Goal: Information Seeking & Learning: Learn about a topic

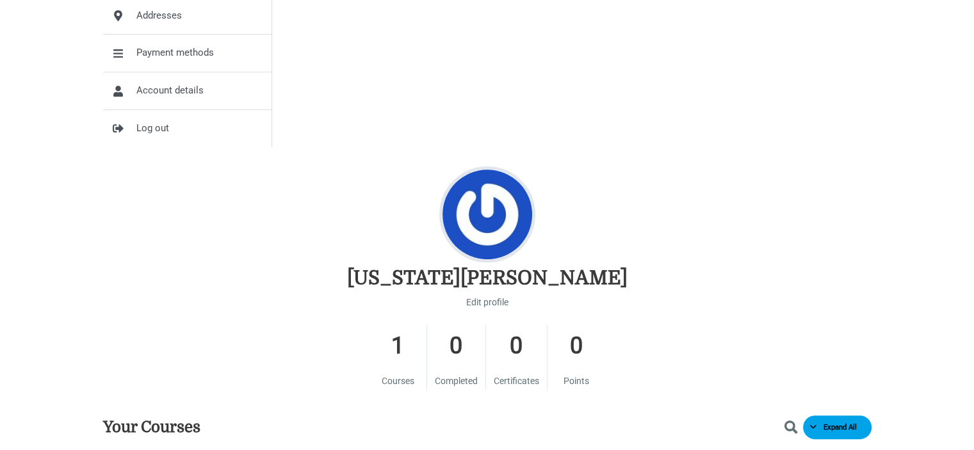
scroll to position [448, 0]
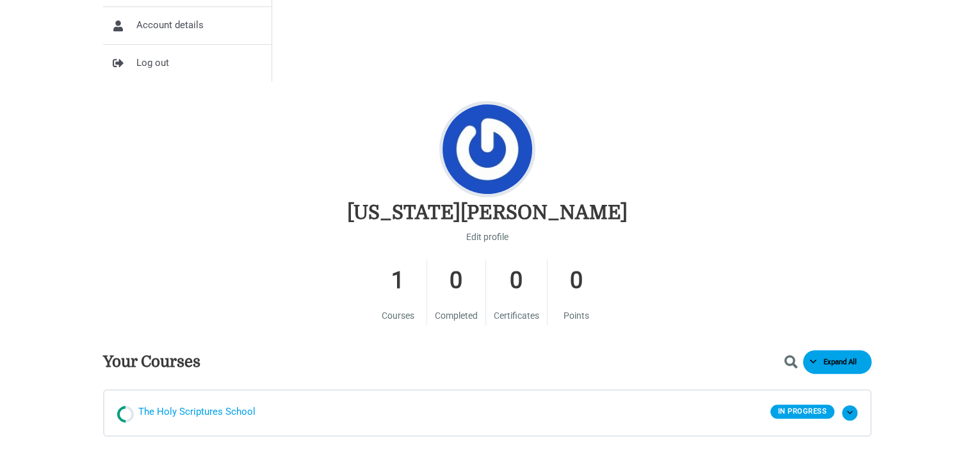
click at [180, 408] on span "The Holy Scriptures School" at bounding box center [196, 412] width 117 height 19
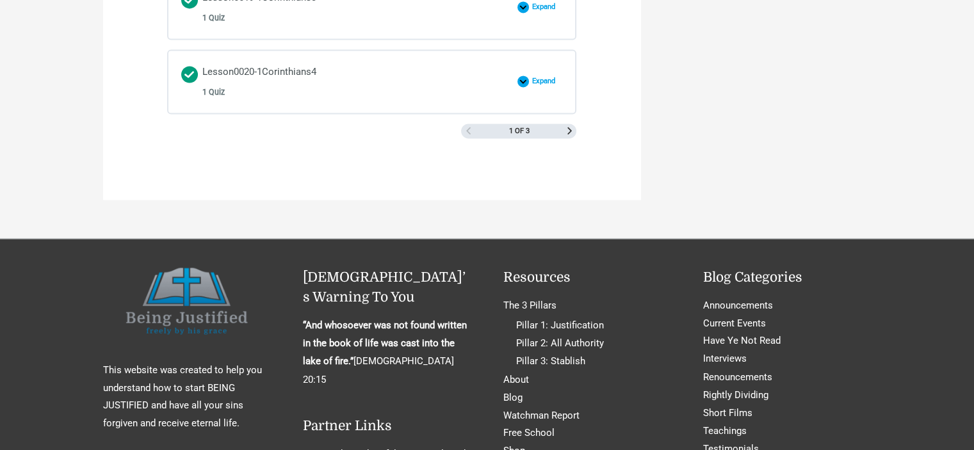
scroll to position [1984, 0]
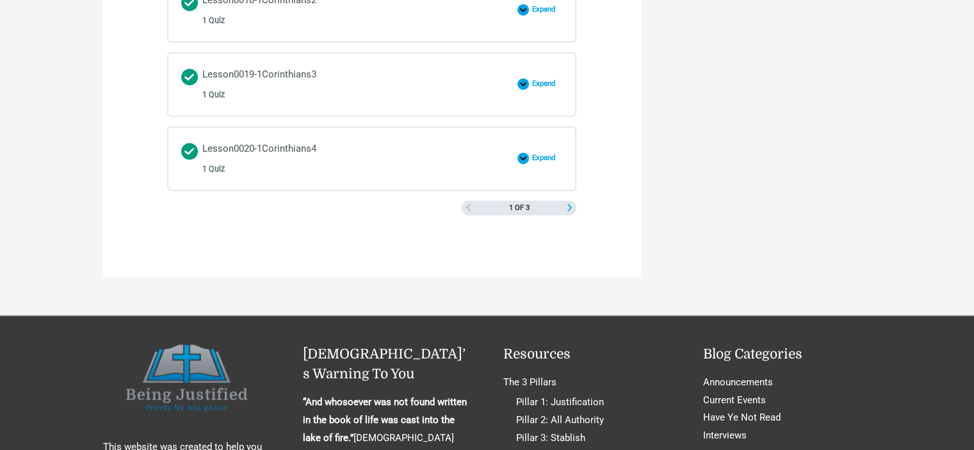
click at [566, 204] on link "Next Page" at bounding box center [569, 208] width 7 height 8
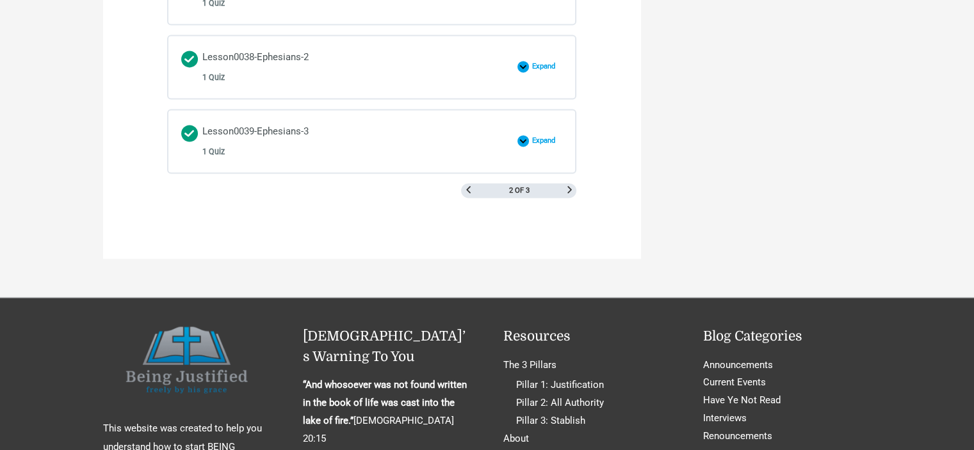
click at [563, 183] on div "2 of 3" at bounding box center [518, 190] width 115 height 15
click at [567, 186] on span "Next Page" at bounding box center [569, 189] width 7 height 7
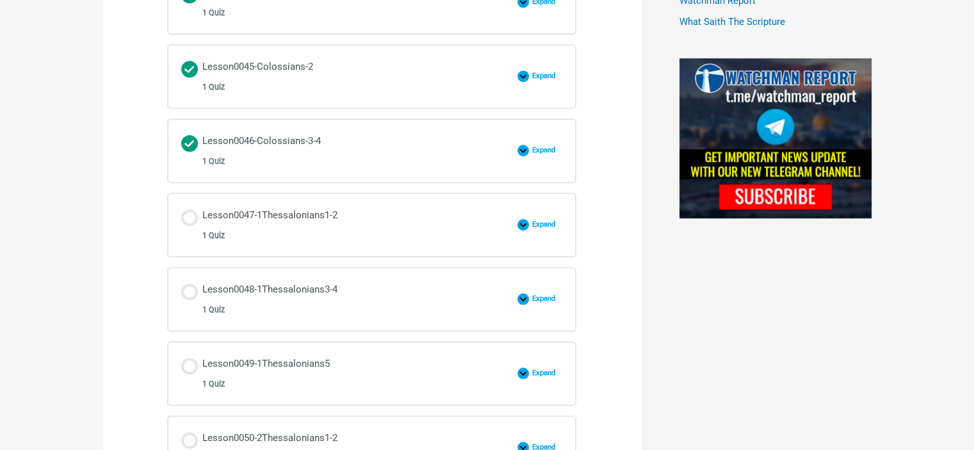
scroll to position [911, 0]
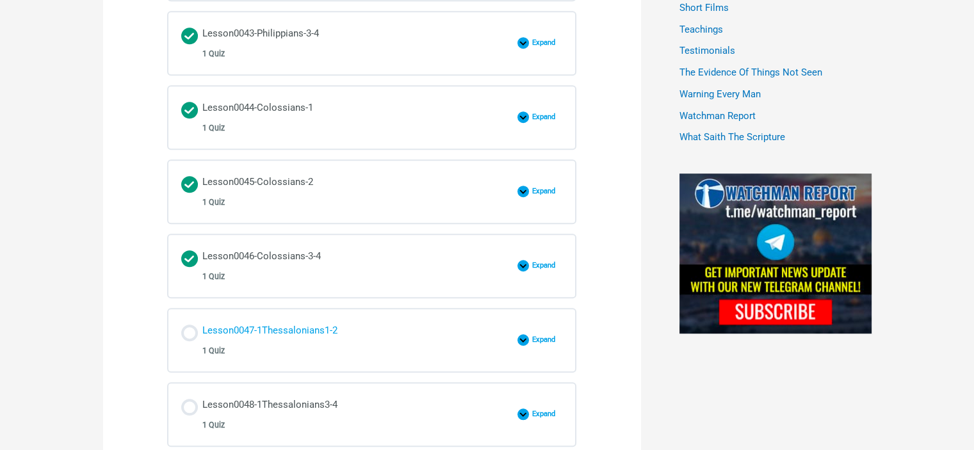
click at [325, 322] on div "Lesson0047-1Thessalonians1-2 1 Quiz" at bounding box center [269, 340] width 135 height 36
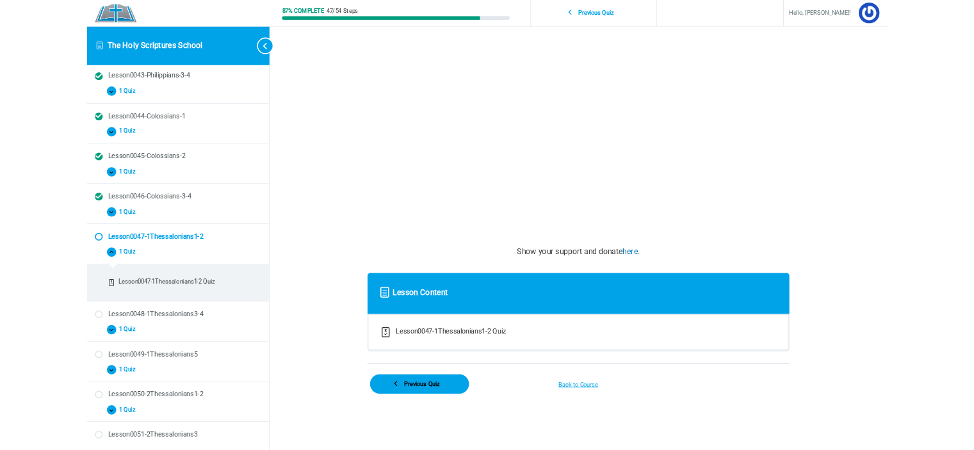
scroll to position [192, 0]
